Goal: Information Seeking & Learning: Find contact information

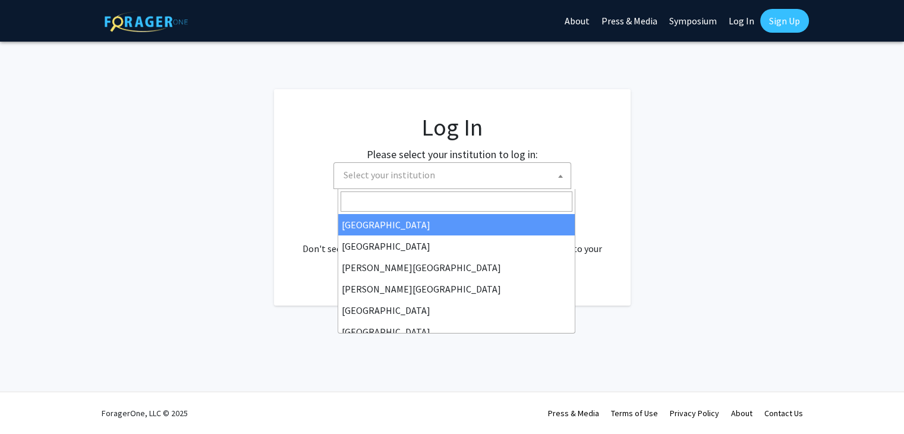
click at [417, 188] on span "Select your institution" at bounding box center [452, 175] width 238 height 27
select select "34"
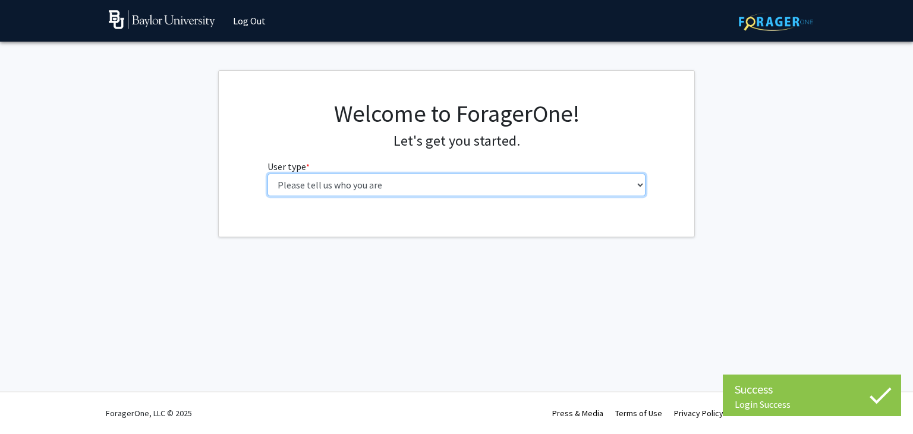
click at [364, 182] on select "Please tell us who you are Undergraduate Student Master's Student Doctoral Cand…" at bounding box center [456, 184] width 378 height 23
select select "1: undergrad"
click at [267, 173] on select "Please tell us who you are Undergraduate Student Master's Student Doctoral Cand…" at bounding box center [456, 184] width 378 height 23
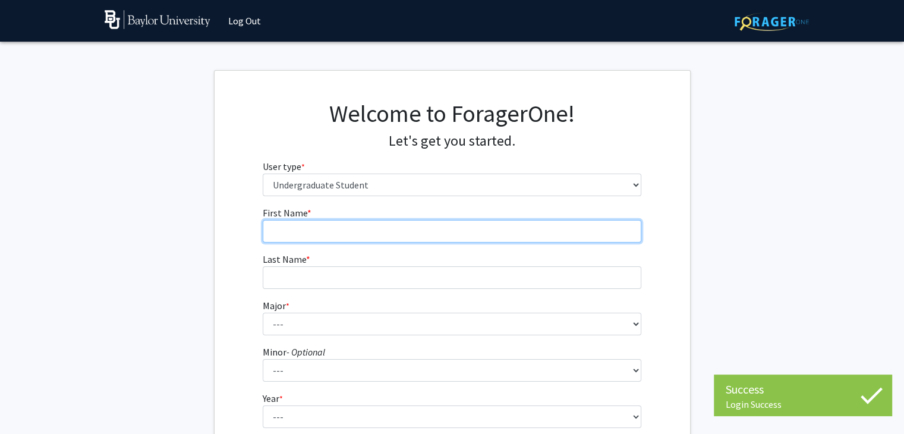
click at [412, 233] on input "First Name * required" at bounding box center [452, 231] width 378 height 23
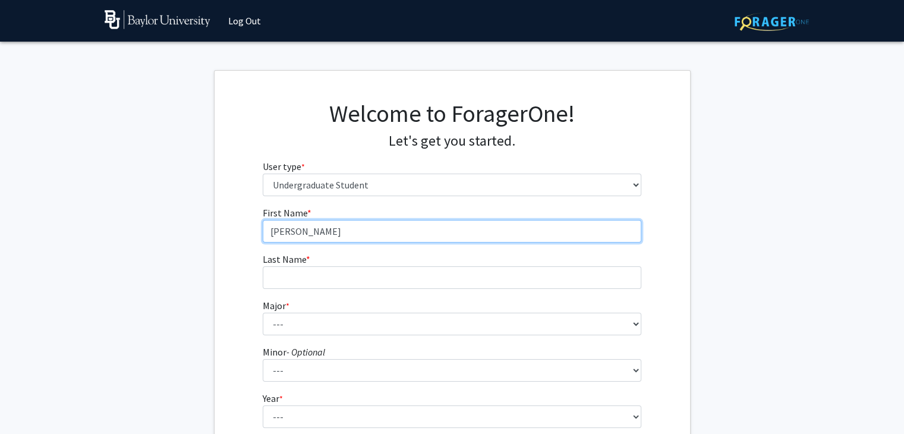
type input "Joshua"
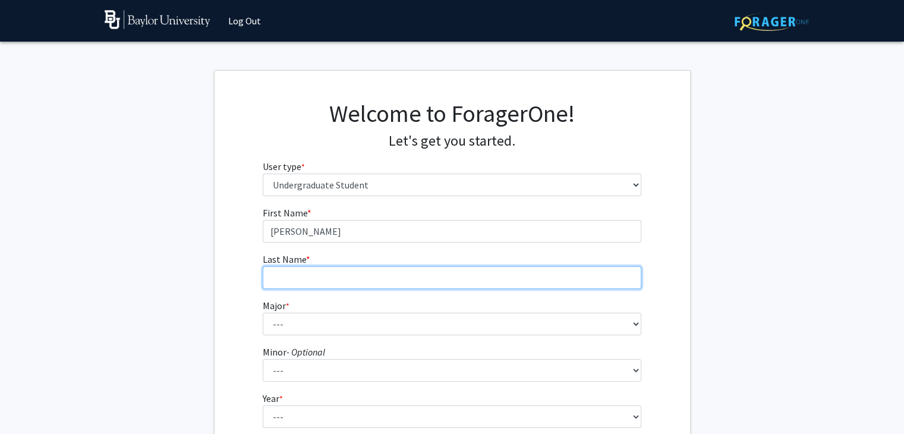
click at [339, 273] on input "Last Name * required" at bounding box center [452, 277] width 378 height 23
type input "Selvester"
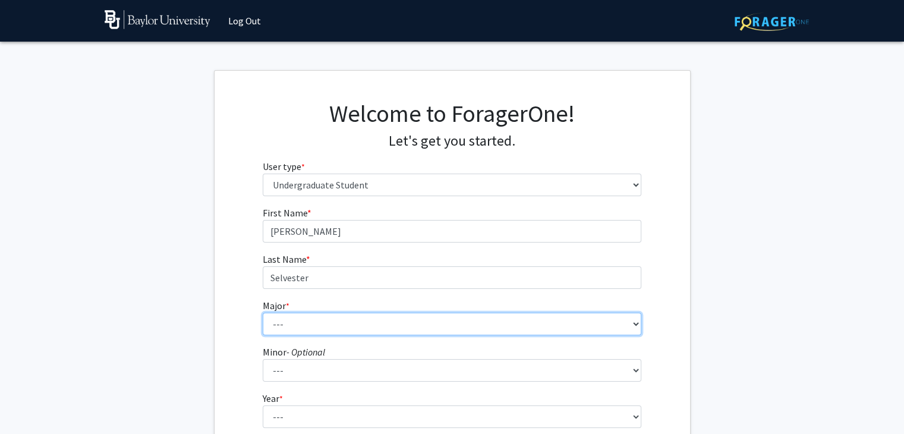
click at [292, 329] on select "--- Accounting American Studies Anthropology Apparel Design & Product Developme…" at bounding box center [452, 324] width 378 height 23
select select "18: 2683"
click at [263, 313] on select "--- Accounting American Studies Anthropology Apparel Design & Product Developme…" at bounding box center [452, 324] width 378 height 23
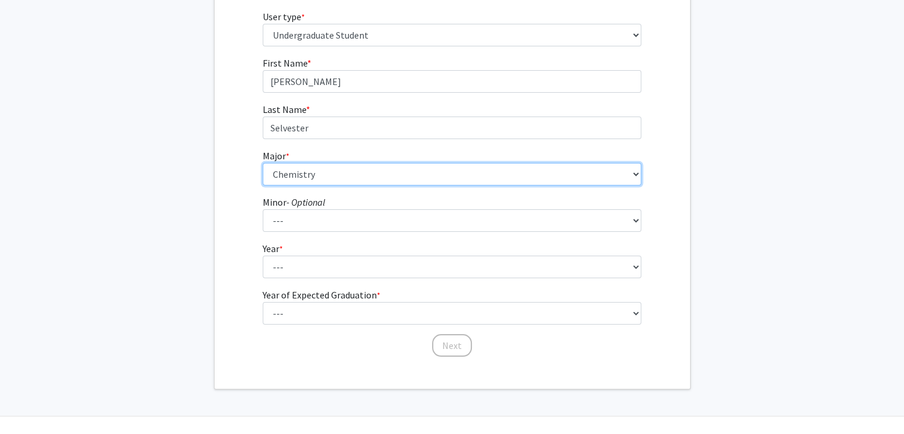
scroll to position [152, 0]
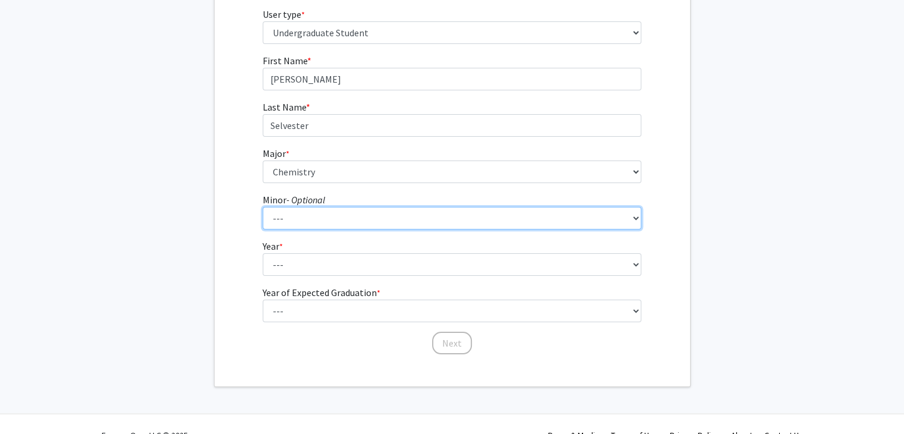
click at [285, 212] on select "--- Advertising American Sign Language American Studies Anthropology Apparel Me…" at bounding box center [452, 218] width 378 height 23
select select "54: 2117"
click at [263, 207] on select "--- Advertising American Sign Language American Studies Anthropology Apparel Me…" at bounding box center [452, 218] width 378 height 23
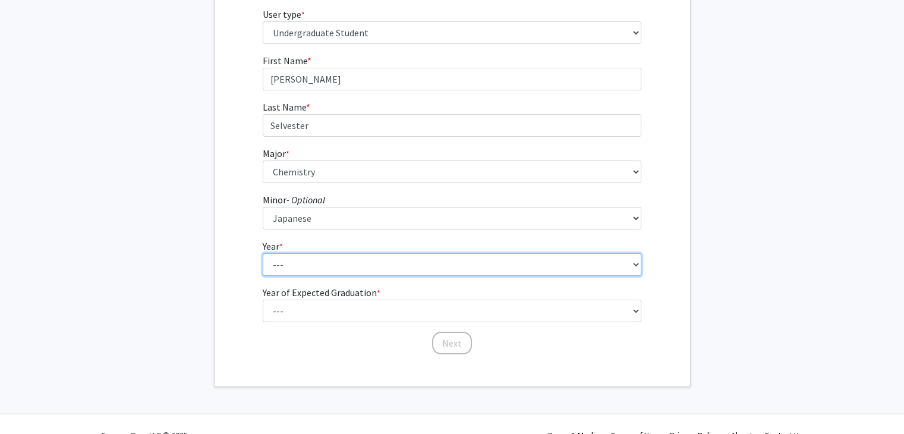
click at [283, 258] on select "--- First-year Sophomore Junior Senior Postbaccalaureate Certificate" at bounding box center [452, 264] width 378 height 23
select select "2: sophomore"
click at [263, 253] on select "--- First-year Sophomore Junior Senior Postbaccalaureate Certificate" at bounding box center [452, 264] width 378 height 23
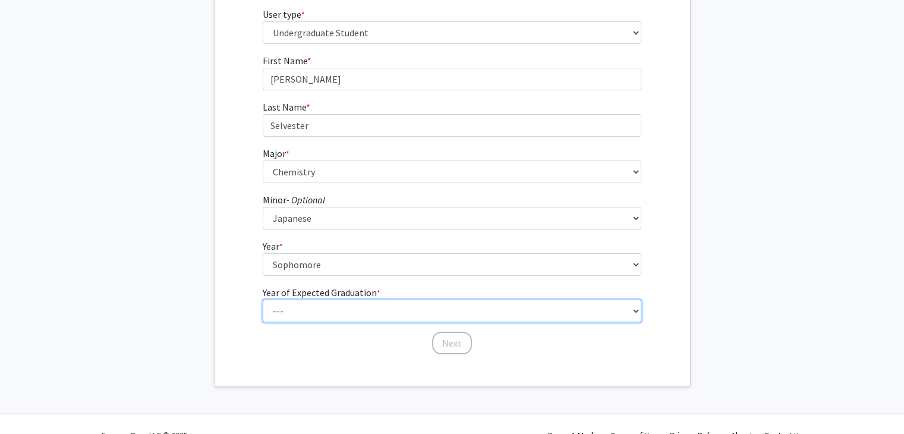
click at [292, 311] on select "--- 2025 2026 2027 2028 2029 2030 2031 2032 2033 2034" at bounding box center [452, 310] width 378 height 23
select select "4: 2028"
click at [263, 299] on select "--- 2025 2026 2027 2028 2029 2030 2031 2032 2033 2034" at bounding box center [452, 310] width 378 height 23
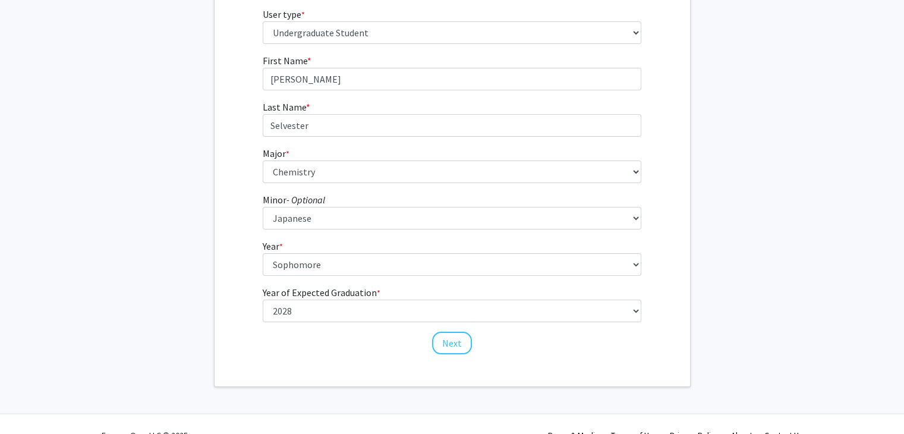
click at [444, 355] on div "First Name * required Joshua Last Name * required Selvester Major * required --…" at bounding box center [452, 204] width 396 height 302
click at [447, 351] on button "Next" at bounding box center [452, 343] width 40 height 23
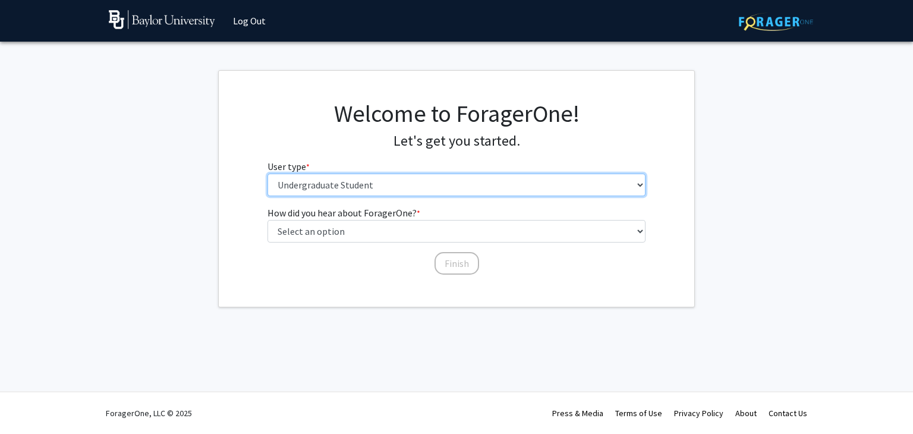
click at [286, 179] on select "Please tell us who you are Undergraduate Student Master's Student Doctoral Cand…" at bounding box center [456, 184] width 378 height 23
click at [288, 181] on select "Please tell us who you are Undergraduate Student Master's Student Doctoral Cand…" at bounding box center [456, 184] width 378 height 23
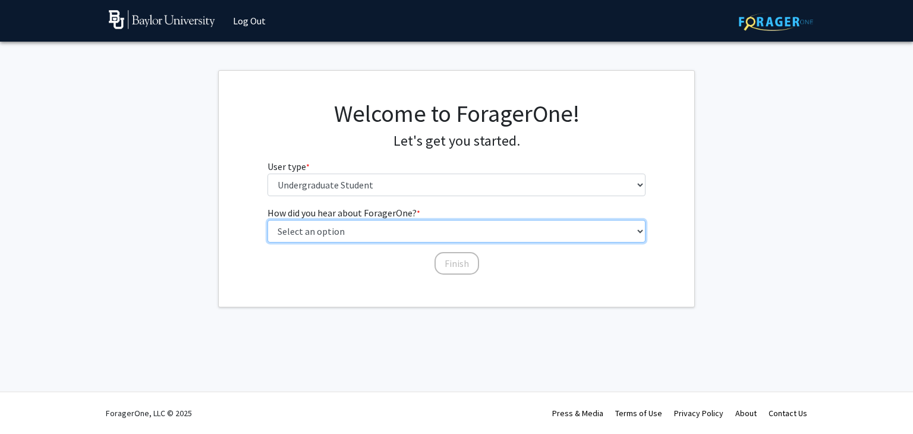
click at [304, 231] on select "Select an option Peer/student recommendation Faculty/staff recommendation Unive…" at bounding box center [456, 231] width 378 height 23
select select "3: university_website"
click at [267, 220] on select "Select an option Peer/student recommendation Faculty/staff recommendation Unive…" at bounding box center [456, 231] width 378 height 23
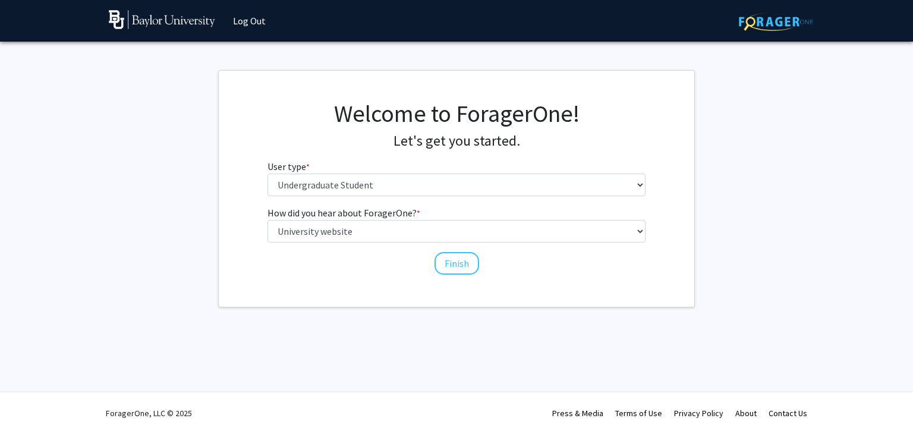
click at [323, 287] on div "Welcome to ForagerOne! Let's get you started. User type * required Please tell …" at bounding box center [456, 189] width 475 height 236
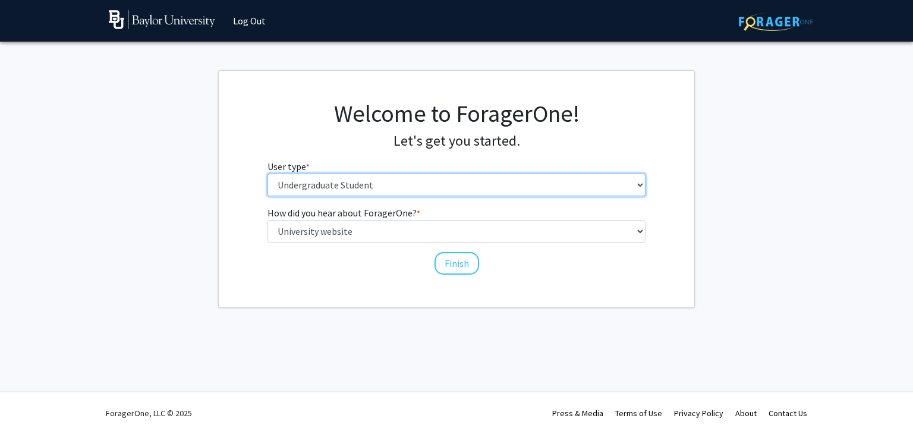
click at [353, 182] on select "Please tell us who you are Undergraduate Student Master's Student Doctoral Cand…" at bounding box center [456, 184] width 378 height 23
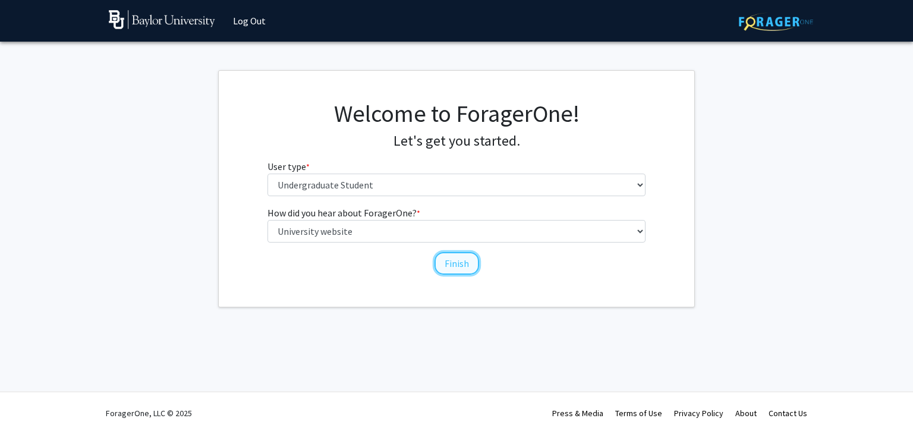
click at [468, 262] on button "Finish" at bounding box center [456, 263] width 45 height 23
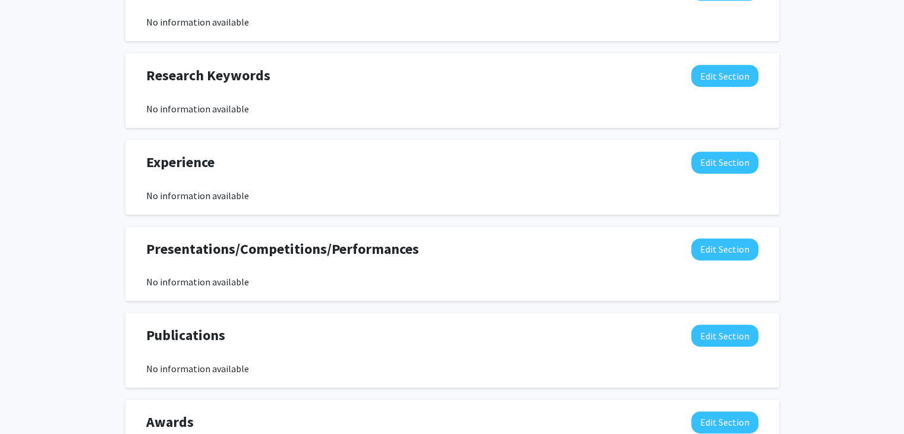
scroll to position [587, 0]
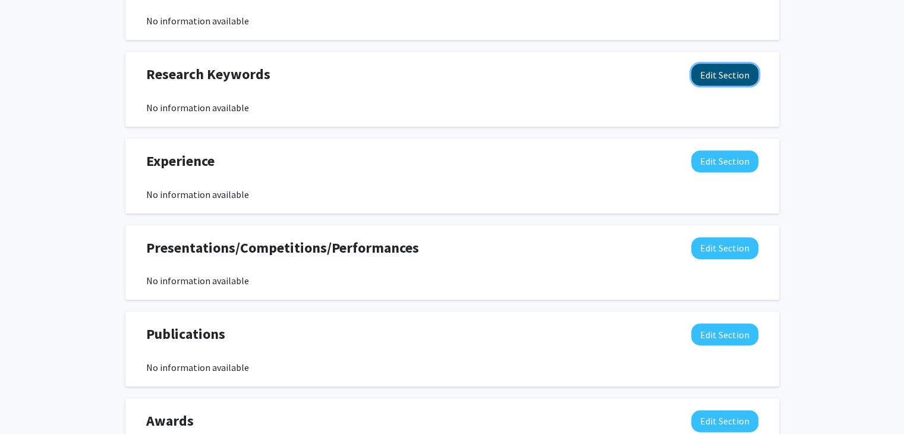
click at [718, 73] on button "Edit Section" at bounding box center [724, 75] width 67 height 22
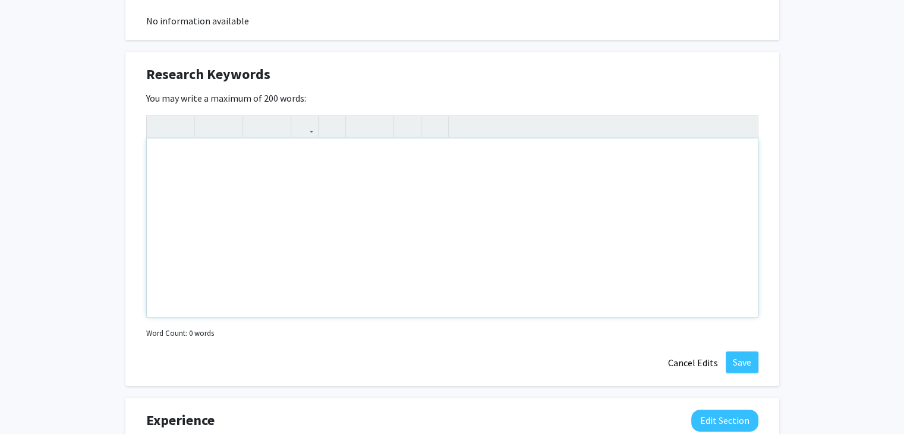
click at [409, 194] on div "Note to users with screen readers: Please deactivate our accessibility plugin f…" at bounding box center [452, 227] width 611 height 178
type textarea "<p>Chemistry, Medicinal Chemistry, Organic Chemistry, Biochemistry</p><p><br></…"
click at [746, 358] on button "Save" at bounding box center [741, 361] width 33 height 21
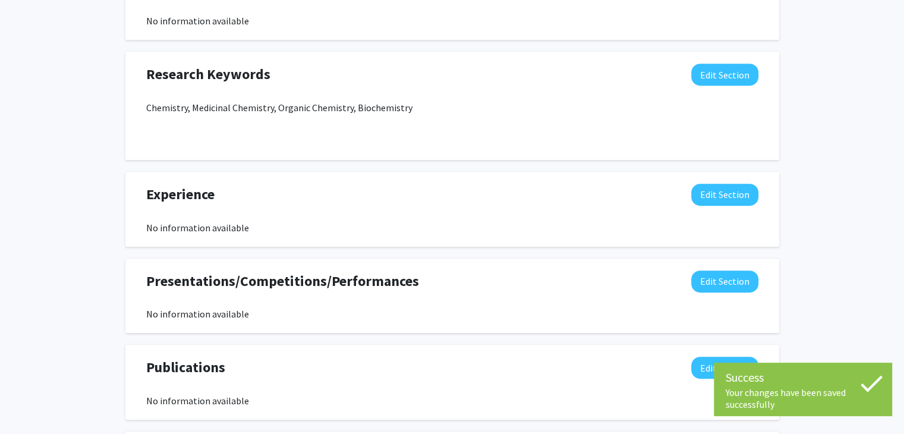
click at [214, 129] on p at bounding box center [452, 131] width 612 height 14
click at [705, 188] on button "Edit Section" at bounding box center [724, 195] width 67 height 22
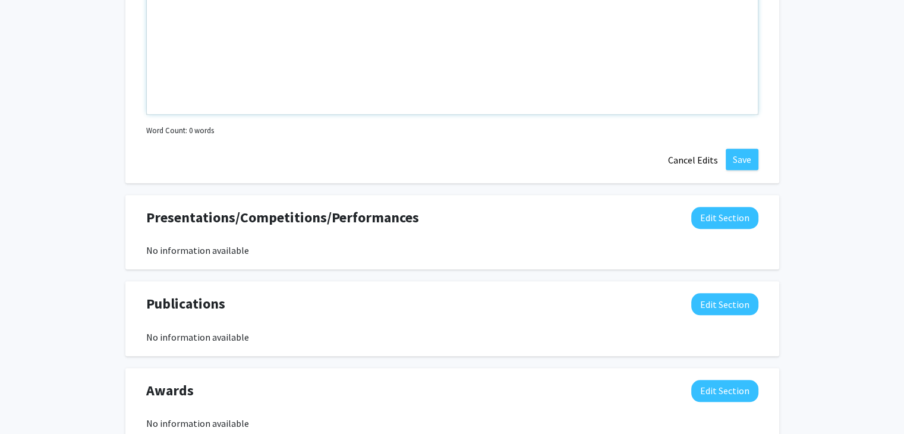
scroll to position [910, 0]
click at [704, 157] on button "Cancel Edits" at bounding box center [692, 159] width 65 height 23
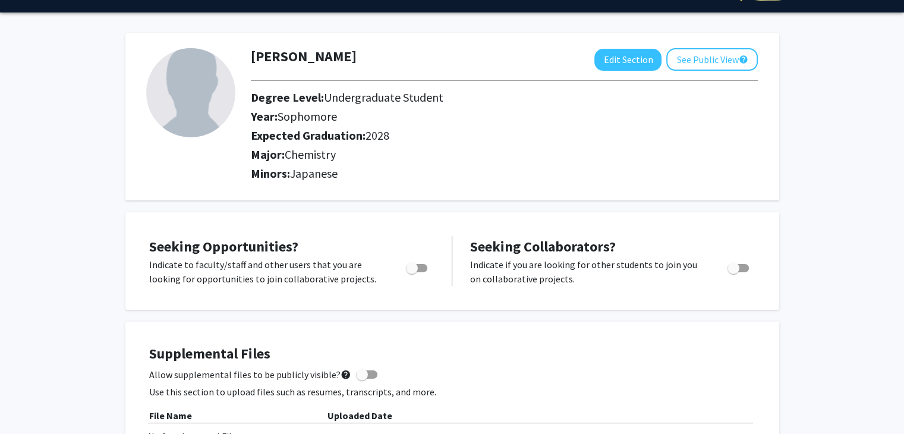
scroll to position [0, 0]
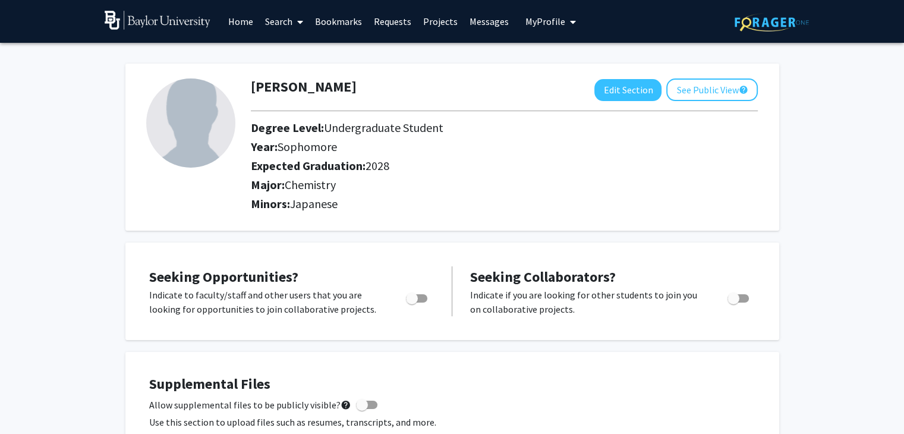
click at [728, 77] on div "Joshua Selvester Edit Section See Public View help Degree Level: Undergraduate …" at bounding box center [452, 147] width 654 height 167
click at [725, 79] on button "See Public View help" at bounding box center [711, 89] width 91 height 23
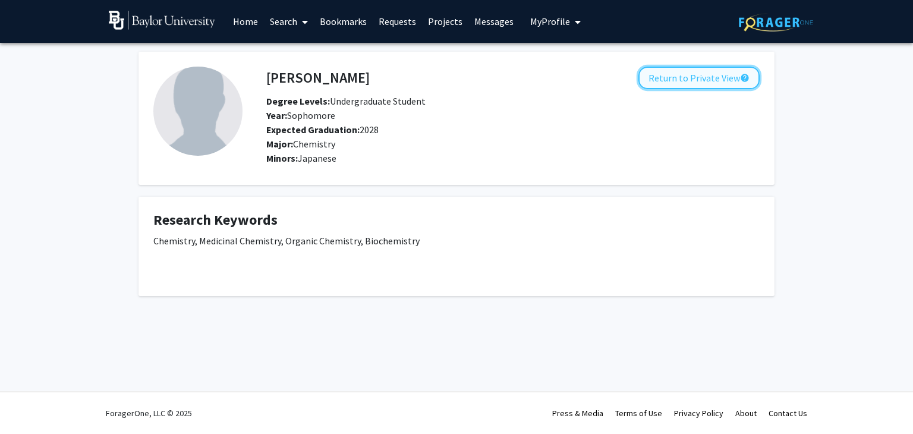
click at [694, 71] on button "Return to Private View help" at bounding box center [698, 78] width 121 height 23
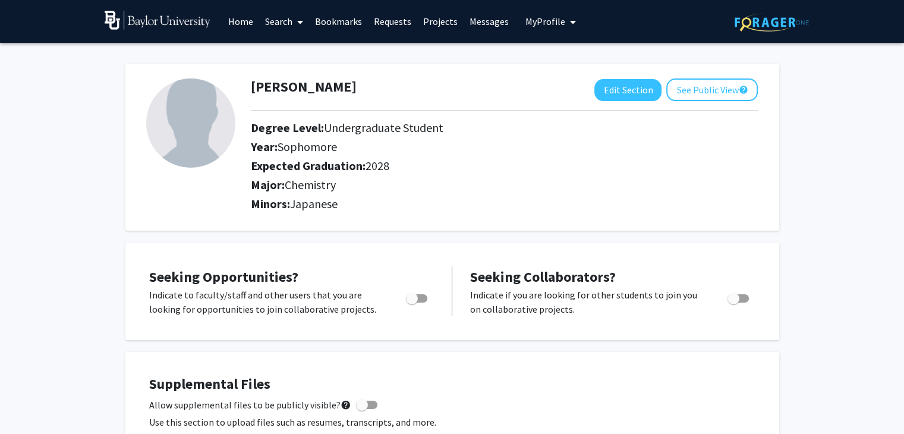
click at [281, 20] on link "Search" at bounding box center [284, 22] width 50 height 42
click at [239, 17] on link "Home" at bounding box center [240, 22] width 37 height 42
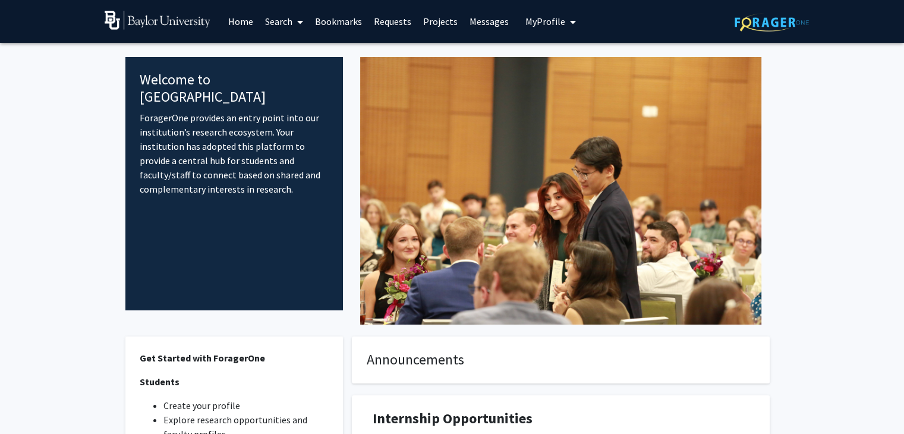
click at [294, 21] on span at bounding box center [297, 22] width 11 height 42
click at [292, 52] on span "Faculty/Staff" at bounding box center [302, 55] width 87 height 24
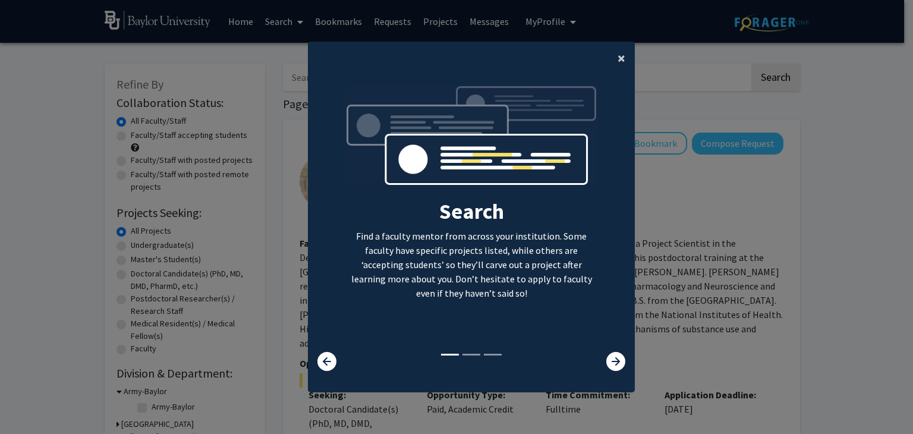
click at [617, 55] on span "×" at bounding box center [621, 58] width 8 height 18
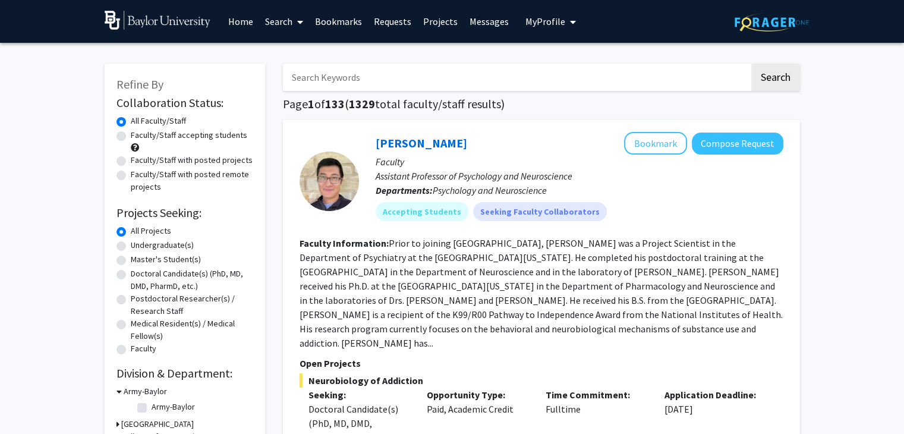
click at [482, 83] on input "Search Keywords" at bounding box center [516, 77] width 466 height 27
type input "Pinney"
click at [751, 64] on button "Search" at bounding box center [775, 77] width 49 height 27
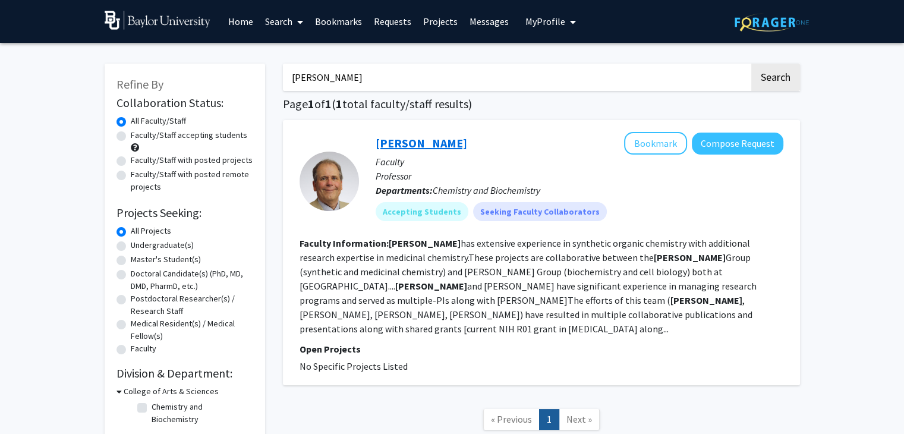
click at [428, 146] on link "Kevin G. Pinney" at bounding box center [420, 142] width 91 height 15
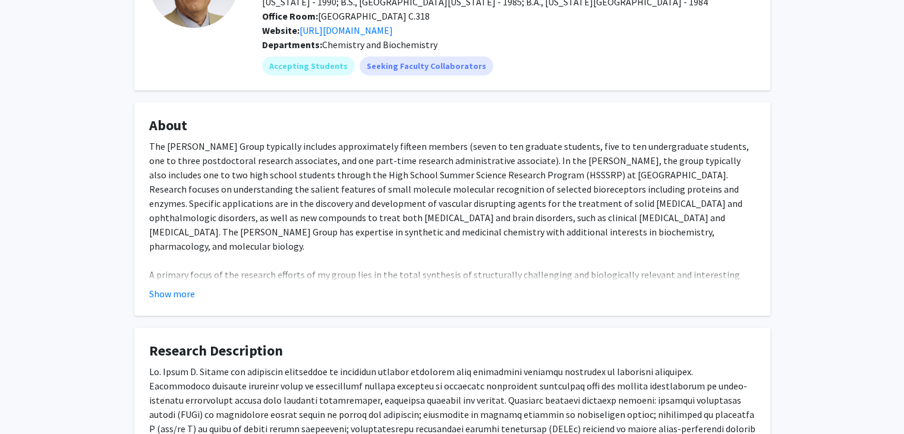
scroll to position [128, 0]
click at [167, 286] on button "Show more" at bounding box center [172, 293] width 46 height 14
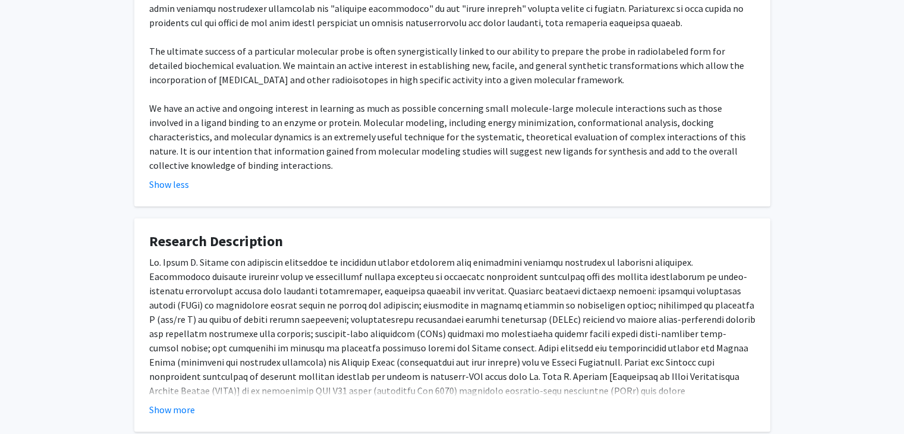
scroll to position [662, 0]
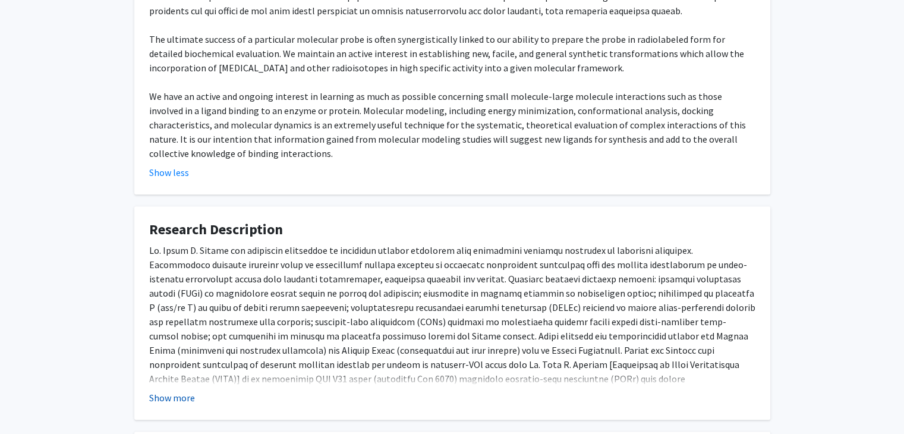
click at [157, 390] on button "Show more" at bounding box center [172, 397] width 46 height 14
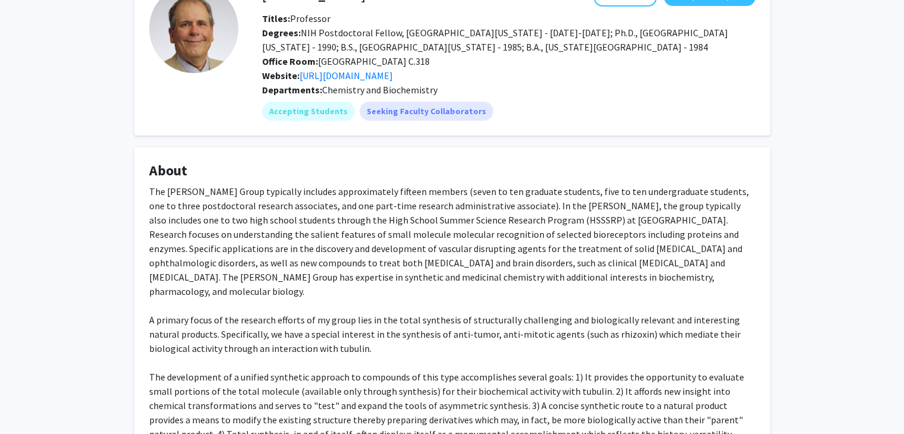
scroll to position [0, 0]
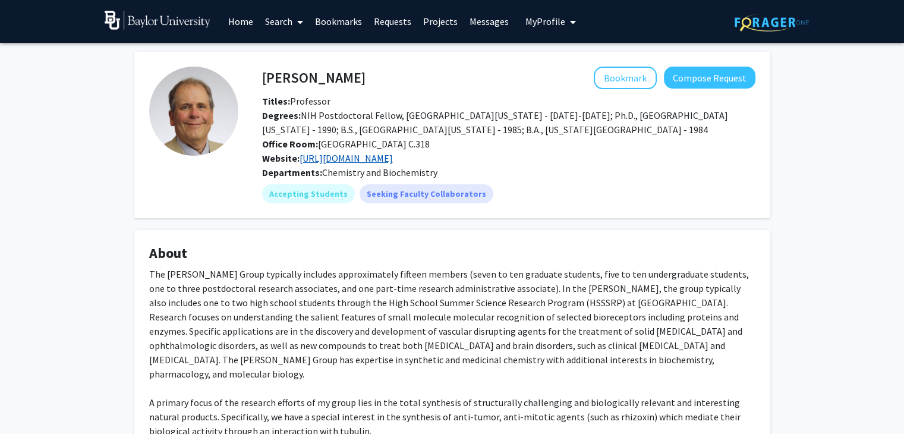
click at [377, 160] on link "https://sites.baylor.edu/pinneygroup/" at bounding box center [345, 158] width 93 height 12
